Goal: Task Accomplishment & Management: Complete application form

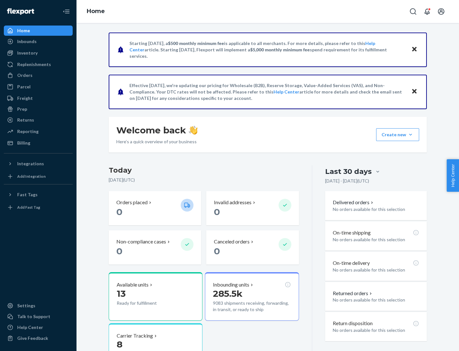
click at [411, 135] on button "Create new Create new inbound Create new order Create new product" at bounding box center [397, 134] width 43 height 13
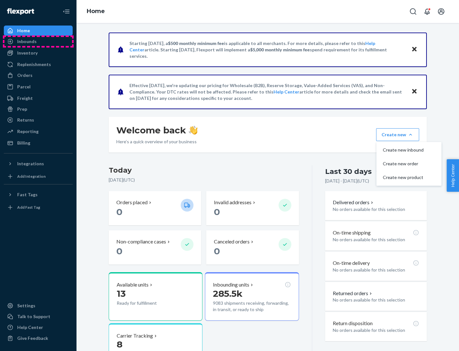
click at [38, 41] on div "Inbounds" at bounding box center [38, 41] width 68 height 9
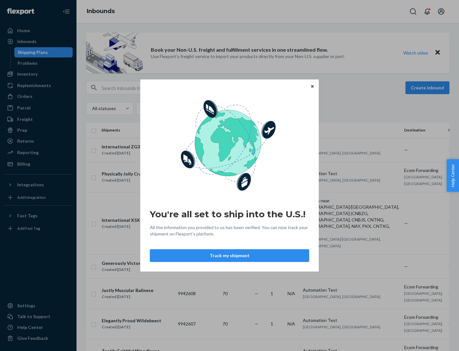
click at [38, 74] on div "You're all set to ship into the U.S.! All the information you provided to us ha…" at bounding box center [229, 175] width 459 height 351
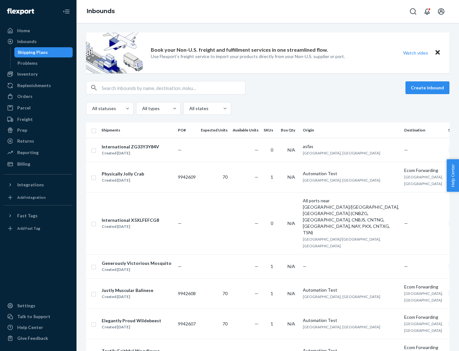
click at [268, 11] on div "Inbounds" at bounding box center [268, 11] width 383 height 23
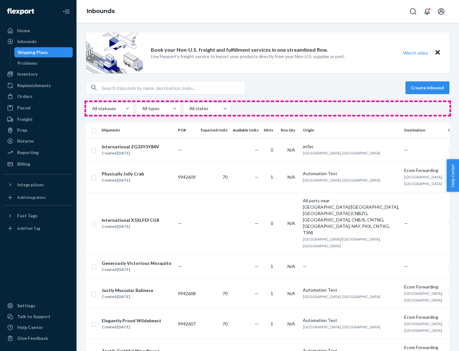
click at [268, 108] on div "All statuses All types All states" at bounding box center [267, 108] width 363 height 13
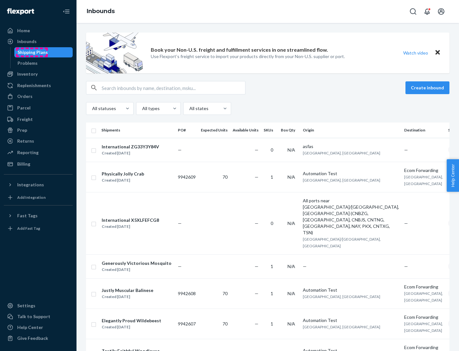
click at [32, 52] on div "Shipping Plans" at bounding box center [33, 52] width 30 height 6
click at [428, 88] on button "Create inbound" at bounding box center [427, 87] width 44 height 13
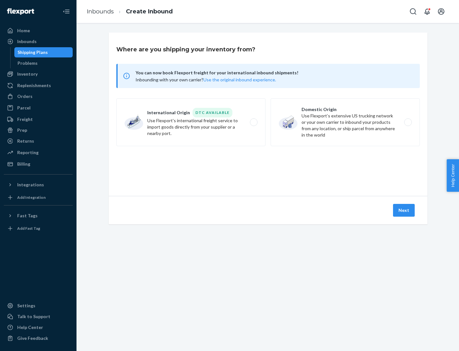
click at [191, 122] on label "International Origin DTC Available Use Flexport's international freight service…" at bounding box center [190, 122] width 149 height 48
click at [253, 122] on input "International Origin DTC Available Use Flexport's international freight service…" at bounding box center [255, 122] width 4 height 4
radio input "true"
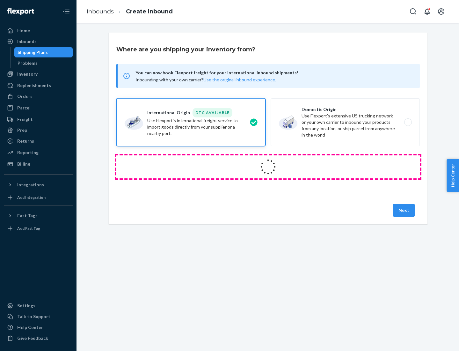
click at [268, 167] on icon at bounding box center [267, 166] width 25 height 25
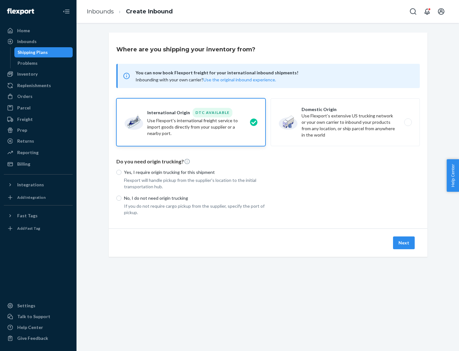
click at [195, 172] on p "Yes, I require origin trucking for this shipment" at bounding box center [195, 172] width 142 height 6
click at [121, 172] on input "Yes, I require origin trucking for this shipment" at bounding box center [118, 172] width 5 height 5
radio input "true"
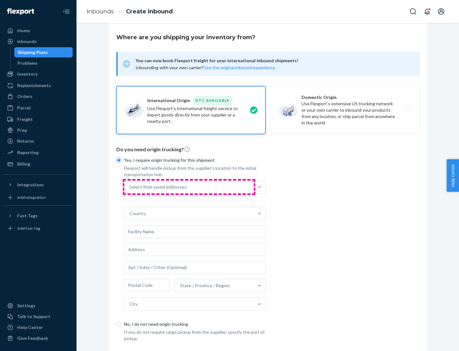
click at [189, 186] on div "Select from saved addresses" at bounding box center [188, 186] width 129 height 13
click at [130, 186] on input "Select from saved addresses" at bounding box center [129, 187] width 1 height 6
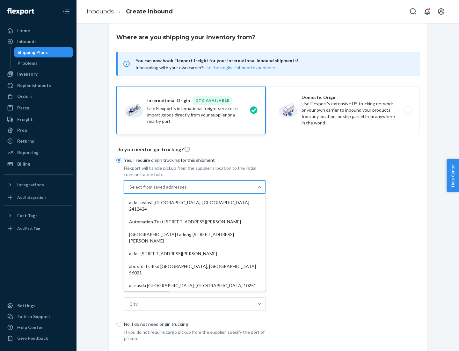
scroll to position [28, 0]
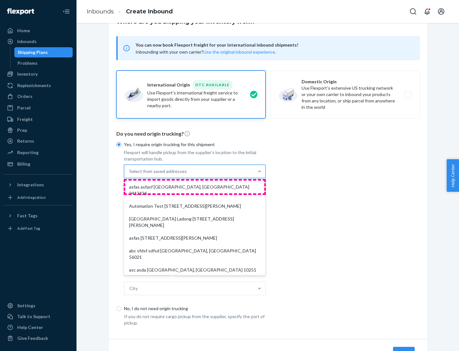
click at [195, 186] on div "asfas asfasf [GEOGRAPHIC_DATA], [GEOGRAPHIC_DATA] 2412424" at bounding box center [194, 189] width 139 height 19
click at [130, 174] on input "option asfas asfasf [GEOGRAPHIC_DATA], [GEOGRAPHIC_DATA] 2412424 focused, 1 of …" at bounding box center [129, 171] width 1 height 6
type input "asfas"
type input "asfasf"
type input "2412424"
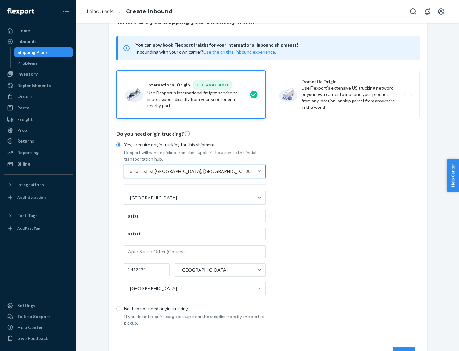
scroll to position [59, 0]
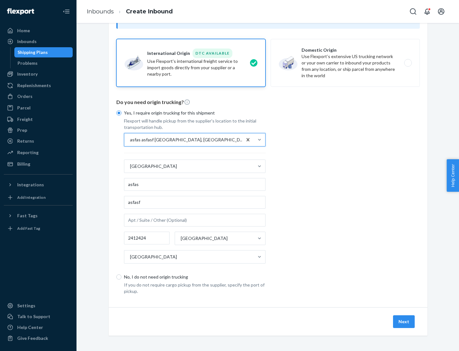
click at [404, 321] on button "Next" at bounding box center [404, 321] width 22 height 13
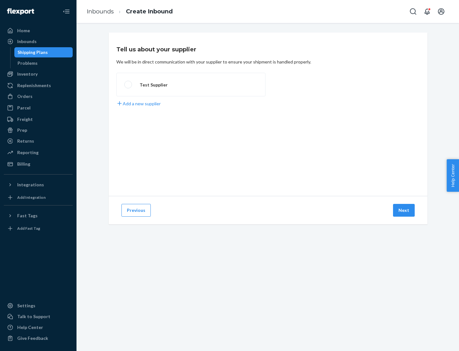
click at [191, 84] on label "Test Supplier" at bounding box center [190, 85] width 149 height 24
click at [128, 84] on input "Test Supplier" at bounding box center [126, 85] width 4 height 4
radio input "true"
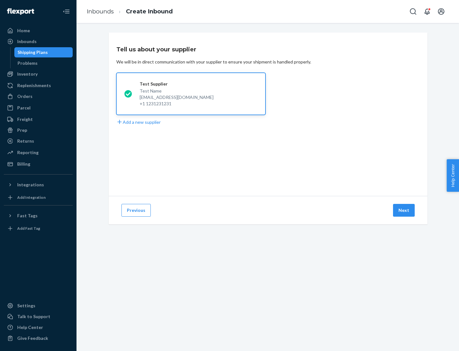
click at [404, 210] on button "Next" at bounding box center [404, 210] width 22 height 13
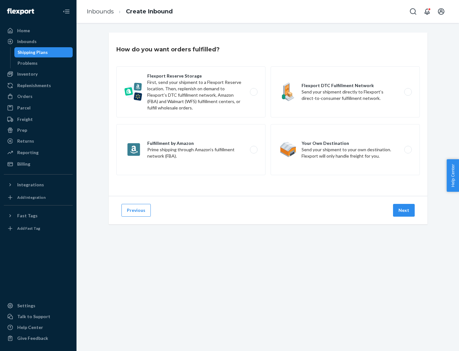
click at [191, 150] on label "Fulfillment by Amazon Prime shipping through Amazon’s fulfillment network (FBA)." at bounding box center [190, 149] width 149 height 51
click at [253, 150] on input "Fulfillment by Amazon Prime shipping through Amazon’s fulfillment network (FBA)." at bounding box center [255, 150] width 4 height 4
radio input "true"
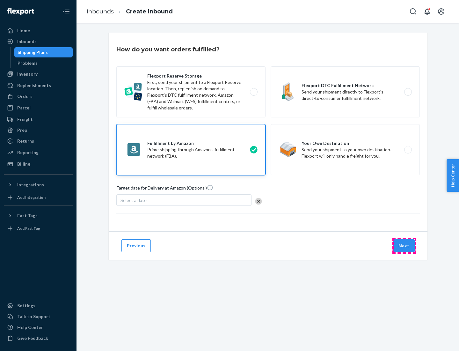
click at [404, 245] on button "Next" at bounding box center [404, 245] width 22 height 13
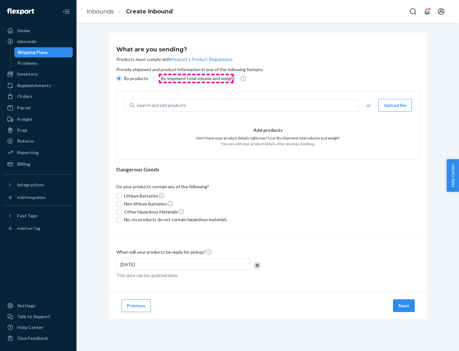
click at [196, 78] on p "By shipment total volume and weight" at bounding box center [198, 78] width 74 height 6
click at [158, 78] on input "By shipment total volume and weight" at bounding box center [155, 78] width 5 height 5
radio input "true"
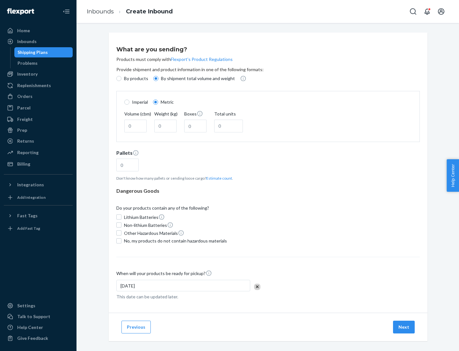
click at [135, 78] on p "By products" at bounding box center [136, 78] width 24 height 6
click at [121, 78] on input "By products" at bounding box center [118, 78] width 5 height 5
radio input "true"
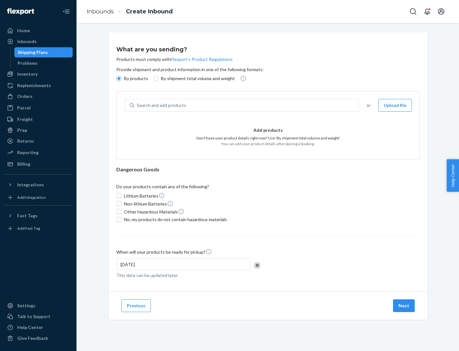
click at [247, 105] on div "Search and add products" at bounding box center [246, 104] width 224 height 11
click at [137, 105] on input "Search and add products" at bounding box center [137, 105] width 1 height 6
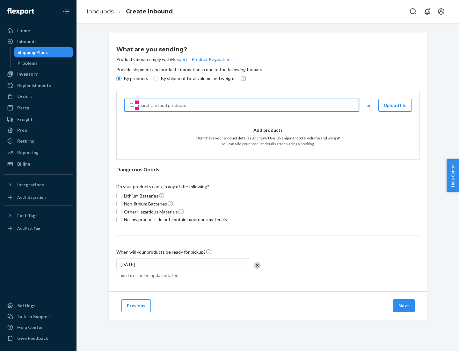
type input "test"
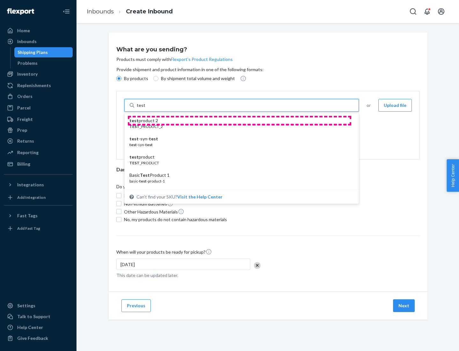
click at [239, 120] on div "test product 2" at bounding box center [238, 120] width 219 height 6
click at [145, 108] on input "test" at bounding box center [141, 105] width 8 height 6
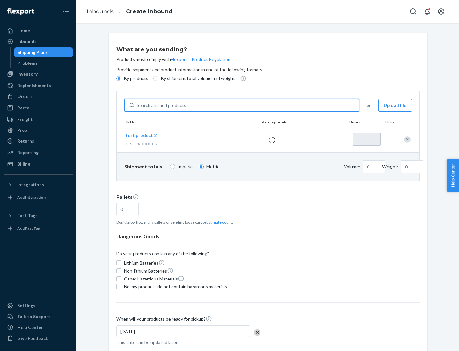
type input "1"
type input "0.02"
type input "22.23"
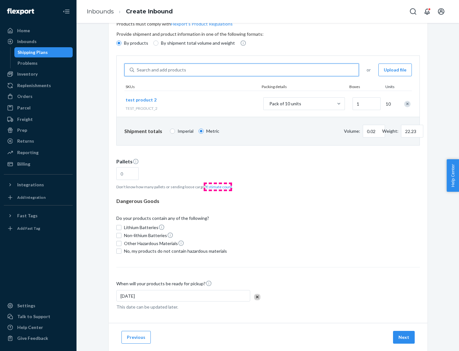
click at [218, 186] on button "Estimate count" at bounding box center [219, 186] width 26 height 5
type input "1"
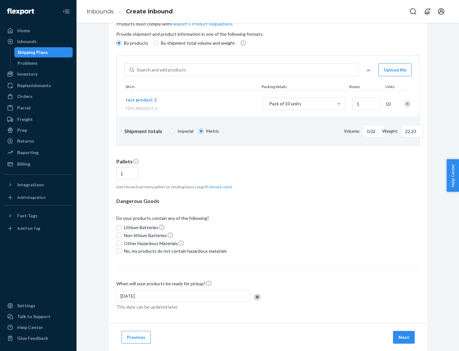
scroll to position [51, 0]
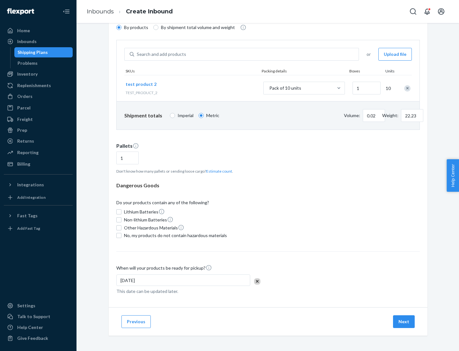
click at [174, 235] on span "No, my products do not contain hazardous materials" at bounding box center [175, 235] width 103 height 6
click at [121, 235] on input "No, my products do not contain hazardous materials" at bounding box center [118, 235] width 5 height 5
checkbox input "true"
click at [404, 321] on button "Next" at bounding box center [404, 321] width 22 height 13
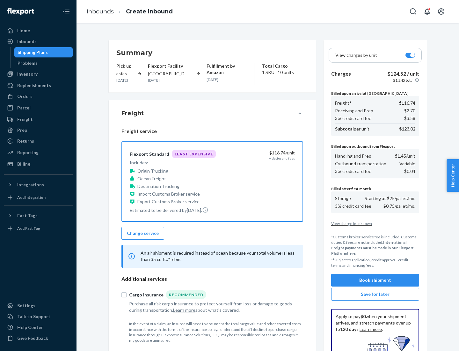
scroll to position [93, 0]
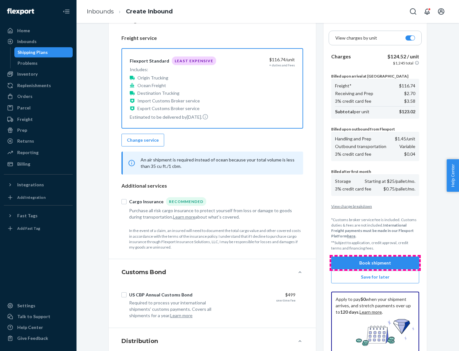
click at [375, 263] on button "Book shipment" at bounding box center [375, 262] width 88 height 13
